Goal: Information Seeking & Learning: Learn about a topic

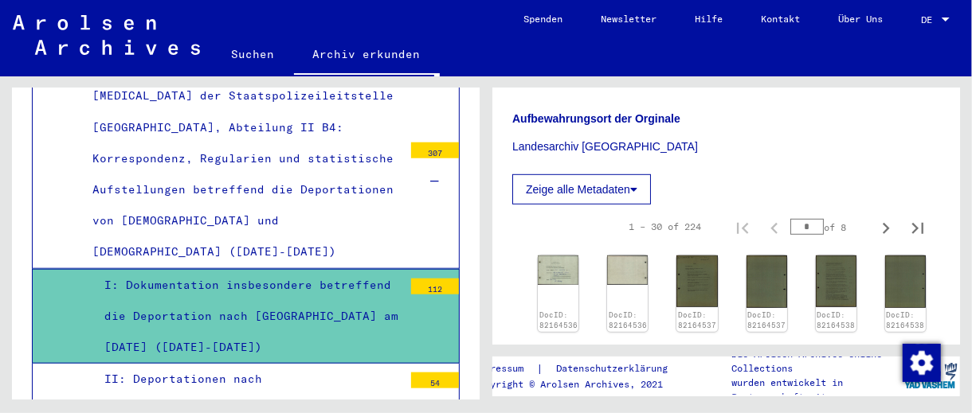
scroll to position [3615, 0]
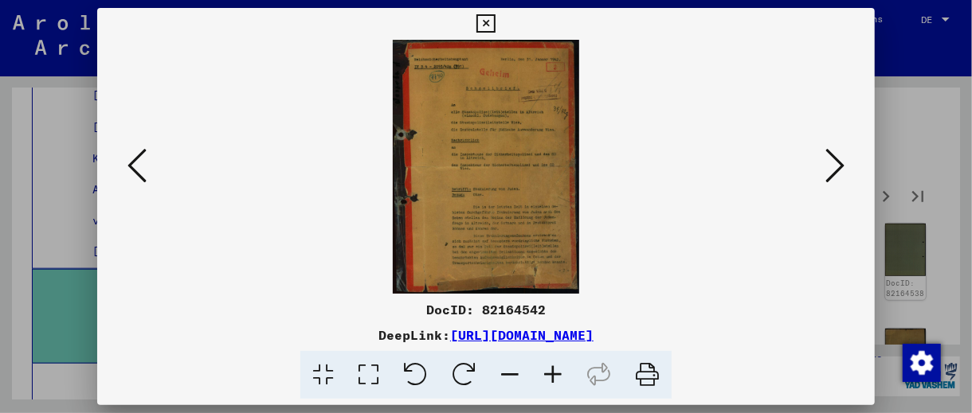
click at [354, 398] on icon at bounding box center [368, 375] width 45 height 49
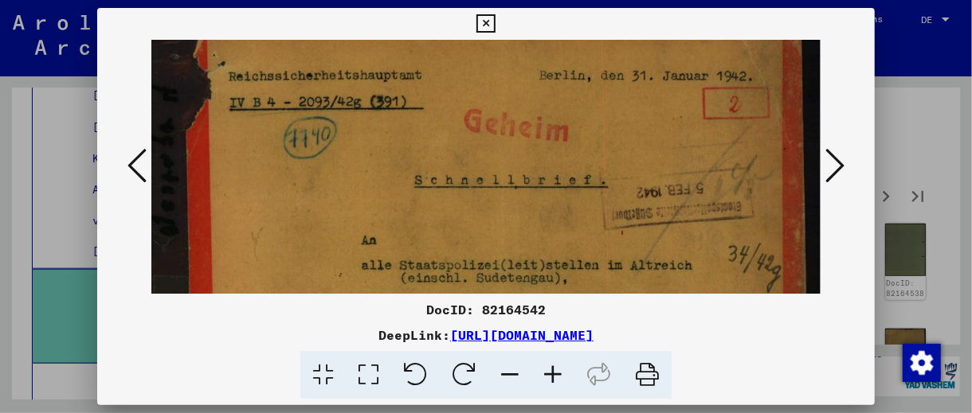
scroll to position [37, 0]
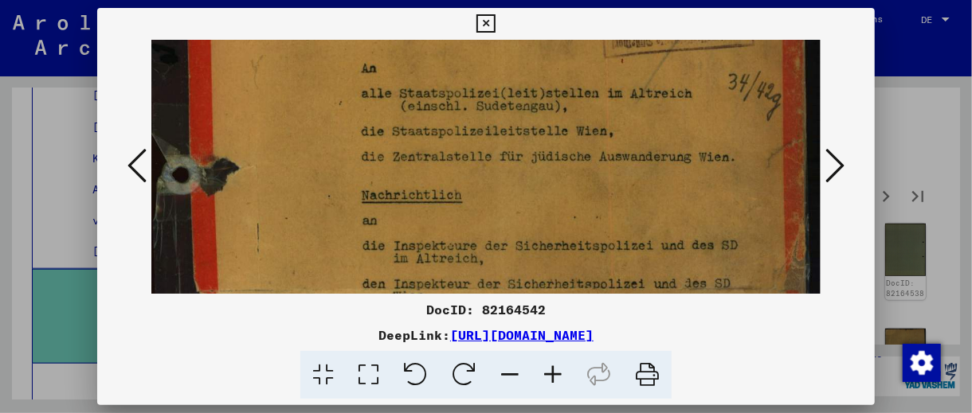
drag, startPoint x: 403, startPoint y: 235, endPoint x: 385, endPoint y: 28, distance: 207.9
click at [385, 28] on div "DocID: 82164542 DeepLink: [URL][DOMAIN_NAME]" at bounding box center [486, 204] width 778 height 392
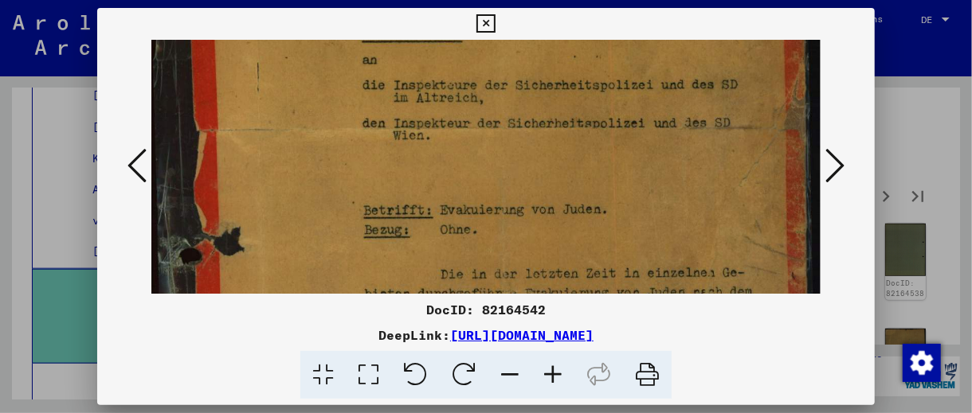
drag, startPoint x: 460, startPoint y: 197, endPoint x: 439, endPoint y: 41, distance: 157.6
click at [439, 41] on img at bounding box center [485, 130] width 669 height 914
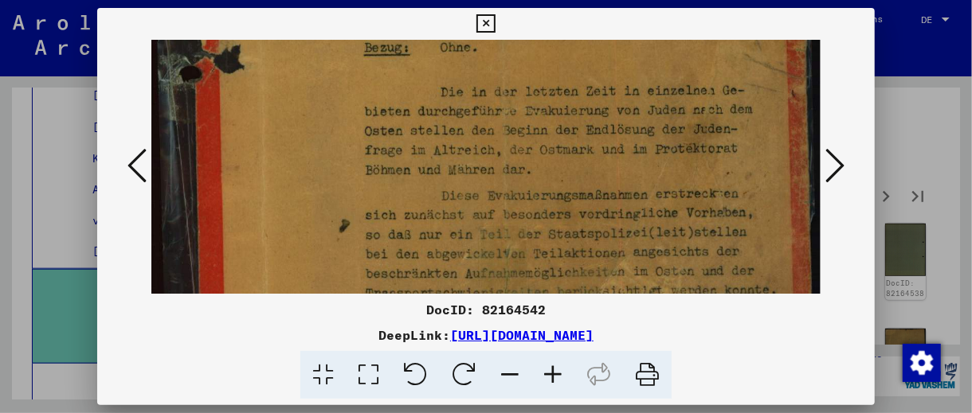
scroll to position [569, 0]
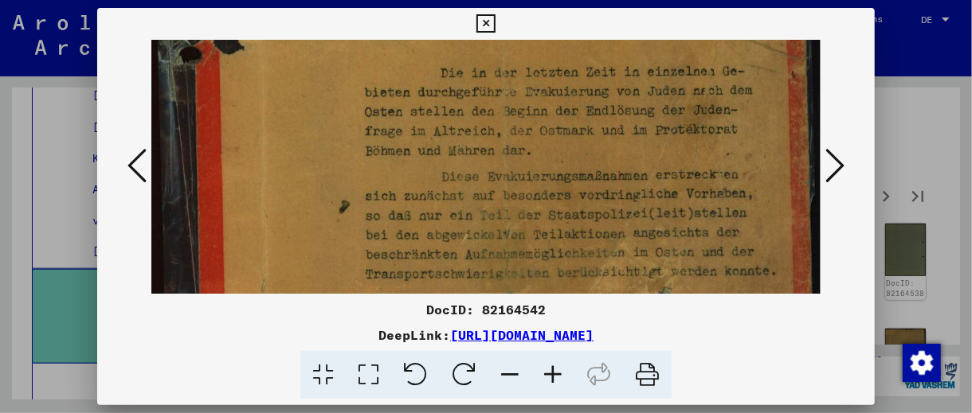
drag, startPoint x: 507, startPoint y: 255, endPoint x: 476, endPoint y: 54, distance: 203.2
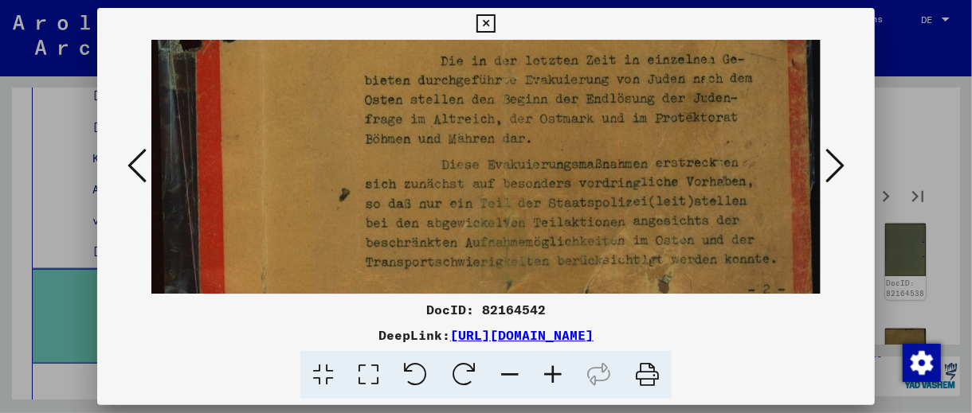
scroll to position [583, 0]
drag, startPoint x: 445, startPoint y: 202, endPoint x: 445, endPoint y: 190, distance: 12.7
click at [496, 25] on button at bounding box center [486, 24] width 28 height 32
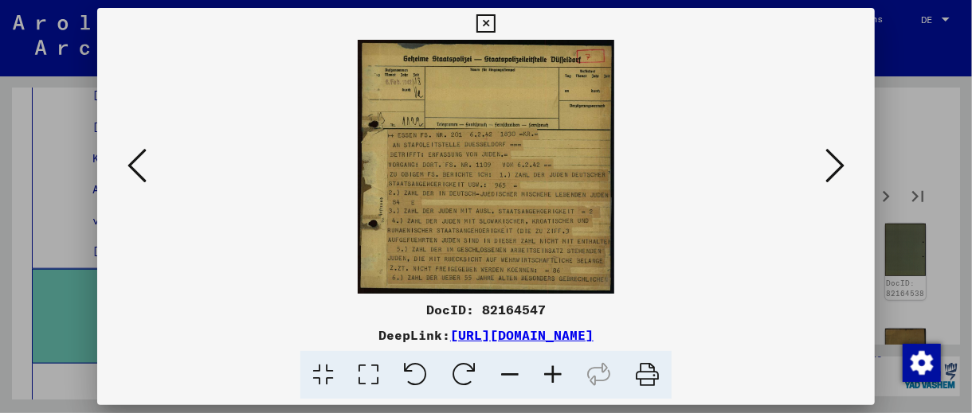
click at [370, 386] on icon at bounding box center [368, 375] width 45 height 49
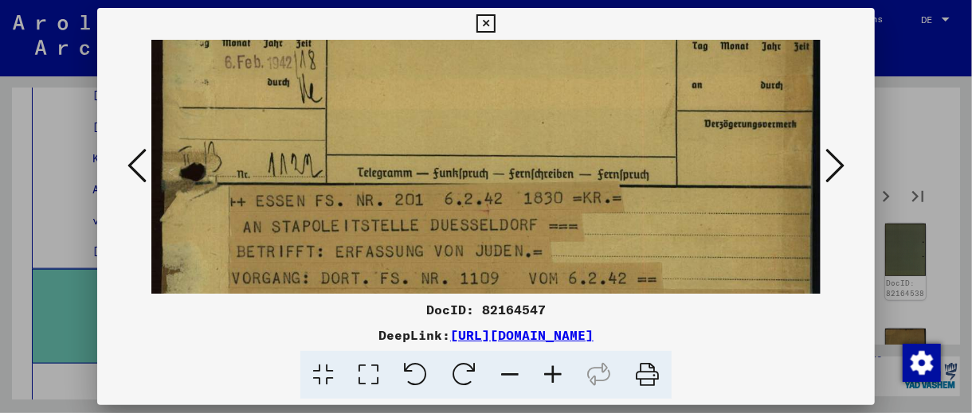
scroll to position [133, 0]
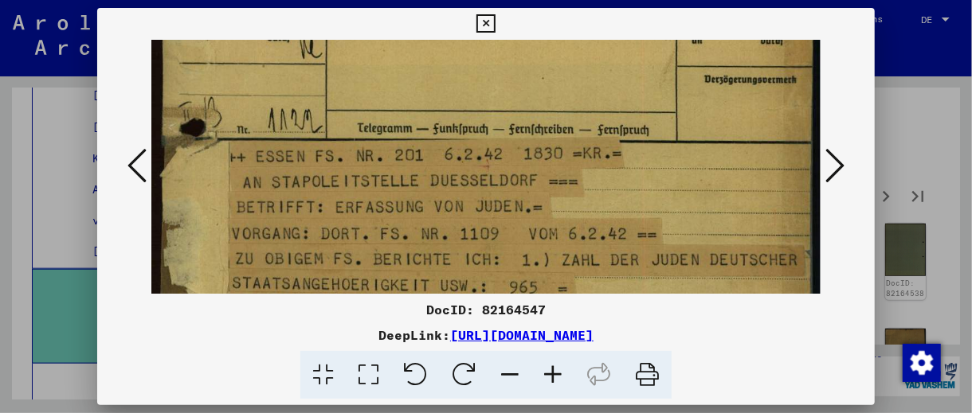
drag, startPoint x: 500, startPoint y: 234, endPoint x: 479, endPoint y: 101, distance: 134.6
click at [479, 101] on img at bounding box center [485, 239] width 669 height 664
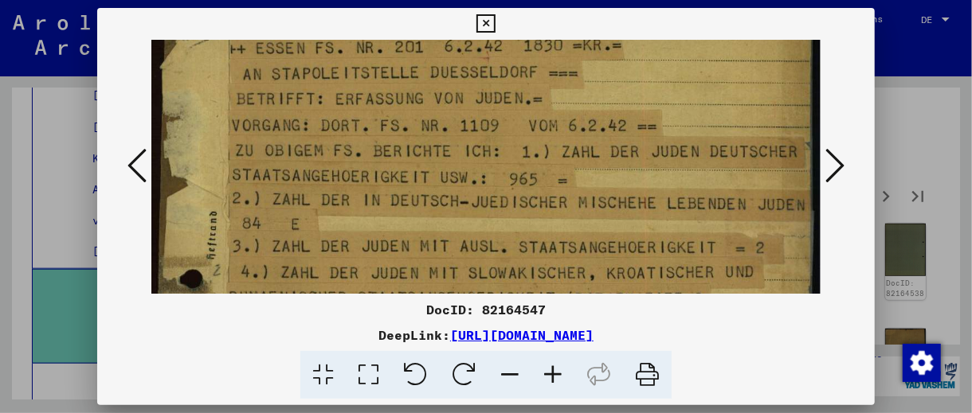
drag, startPoint x: 507, startPoint y: 221, endPoint x: 487, endPoint y: 109, distance: 114.1
click at [487, 109] on img at bounding box center [485, 130] width 669 height 664
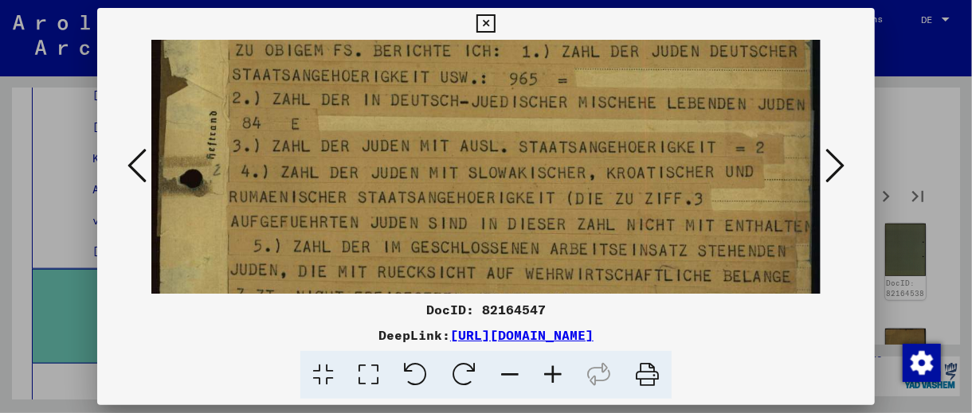
drag, startPoint x: 473, startPoint y: 200, endPoint x: 480, endPoint y: 108, distance: 91.8
click at [480, 108] on img at bounding box center [485, 30] width 669 height 664
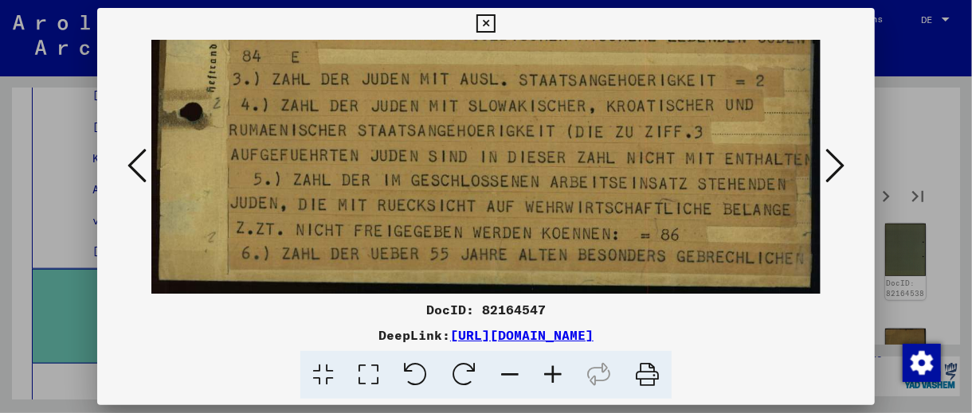
scroll to position [411, 0]
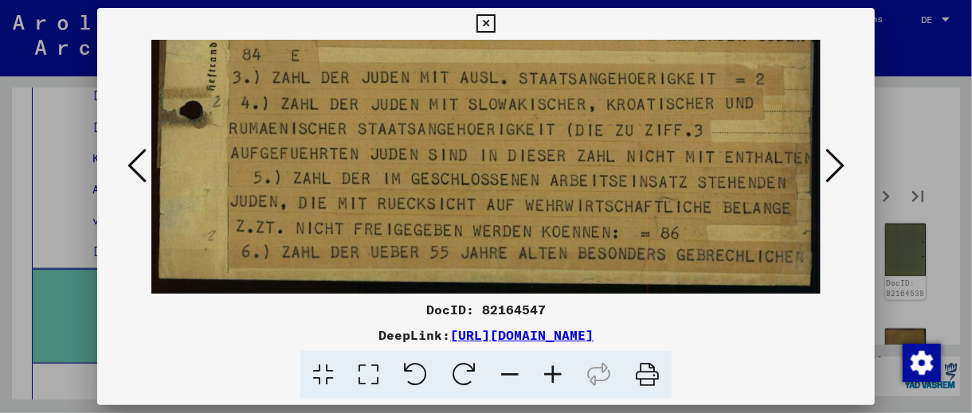
drag, startPoint x: 537, startPoint y: 189, endPoint x: 511, endPoint y: 48, distance: 143.4
drag, startPoint x: 669, startPoint y: 133, endPoint x: 648, endPoint y: 92, distance: 46.0
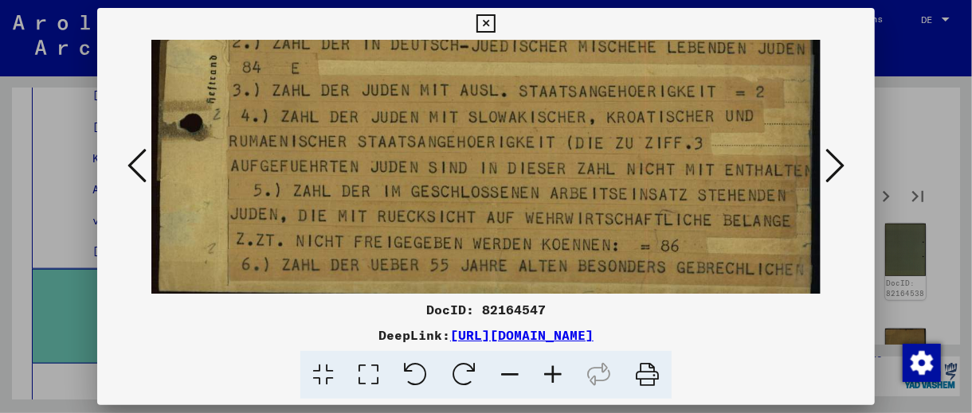
drag, startPoint x: 636, startPoint y: 139, endPoint x: 637, endPoint y: 130, distance: 8.8
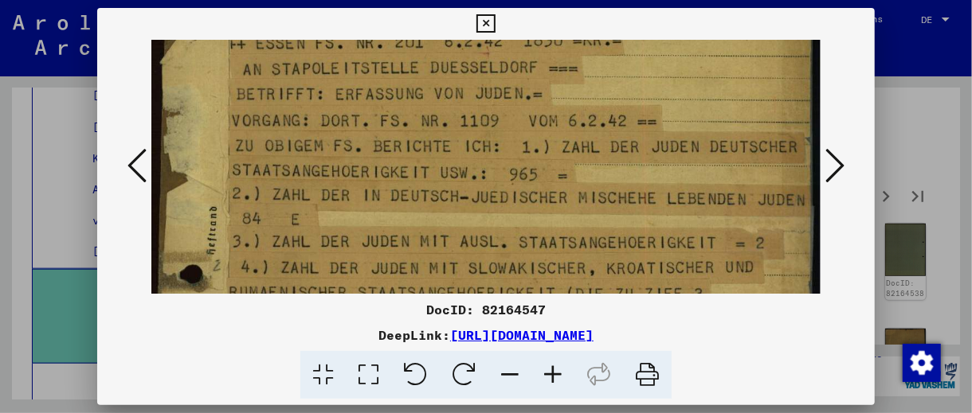
scroll to position [241, 0]
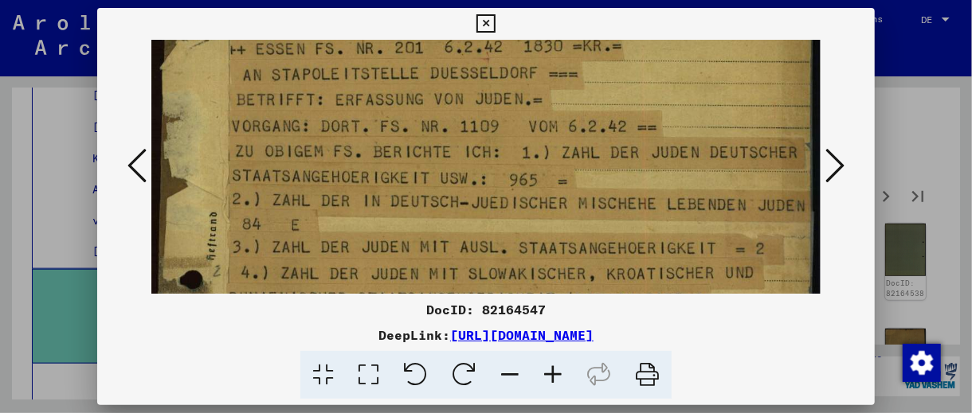
drag, startPoint x: 637, startPoint y: 130, endPoint x: 627, endPoint y: 286, distance: 156.4
click at [627, 286] on img at bounding box center [485, 131] width 669 height 664
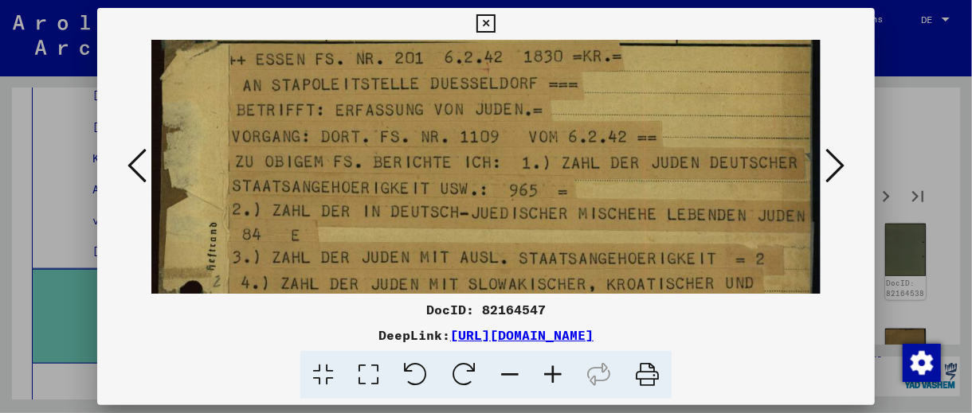
scroll to position [231, 0]
drag, startPoint x: 542, startPoint y: 201, endPoint x: 530, endPoint y: 211, distance: 15.8
click at [530, 211] on img at bounding box center [485, 141] width 669 height 664
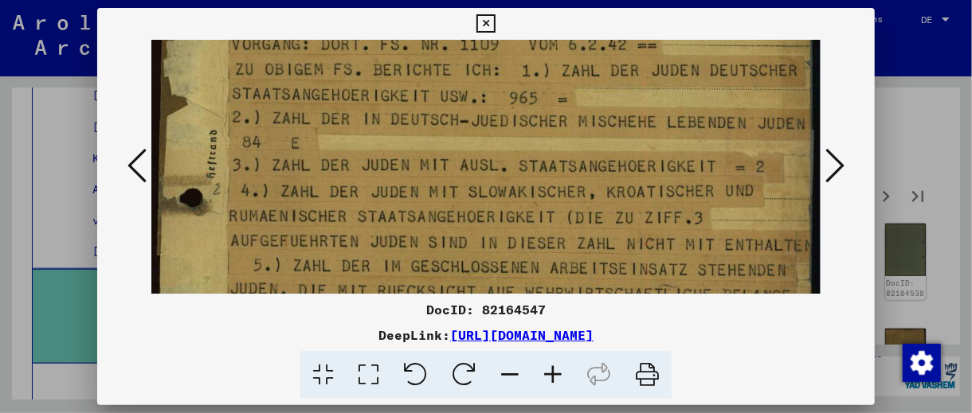
scroll to position [323, 0]
drag, startPoint x: 551, startPoint y: 212, endPoint x: 538, endPoint y: 123, distance: 89.5
click at [538, 123] on img at bounding box center [485, 48] width 669 height 664
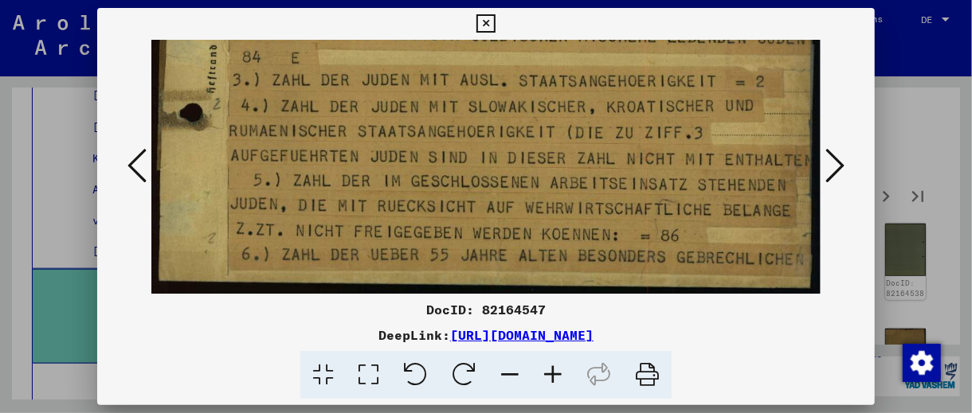
scroll to position [411, 0]
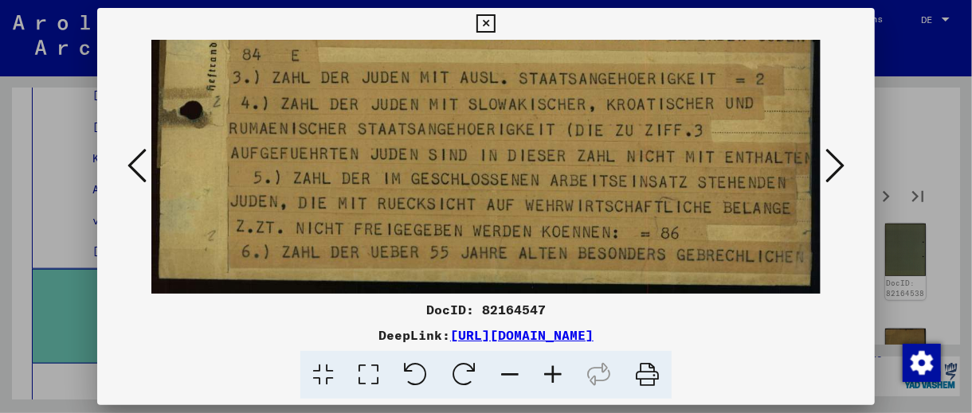
drag, startPoint x: 537, startPoint y: 239, endPoint x: 527, endPoint y: 137, distance: 102.5
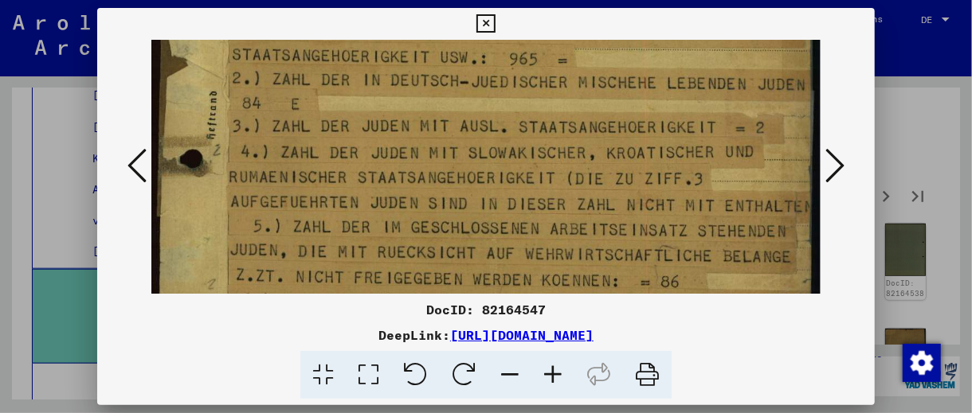
scroll to position [350, 0]
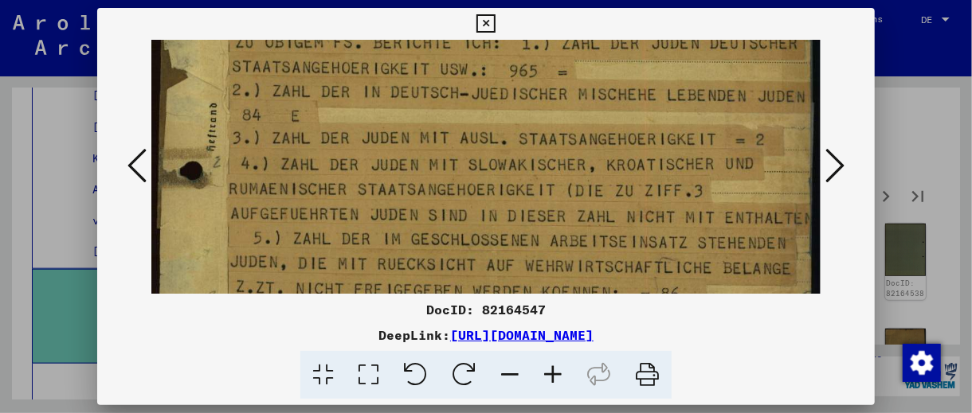
drag, startPoint x: 435, startPoint y: 233, endPoint x: 434, endPoint y: 294, distance: 60.6
click at [434, 294] on div "DocID: 82164547 DeepLink: [URL][DOMAIN_NAME]" at bounding box center [486, 204] width 778 height 392
